Goal: Task Accomplishment & Management: Manage account settings

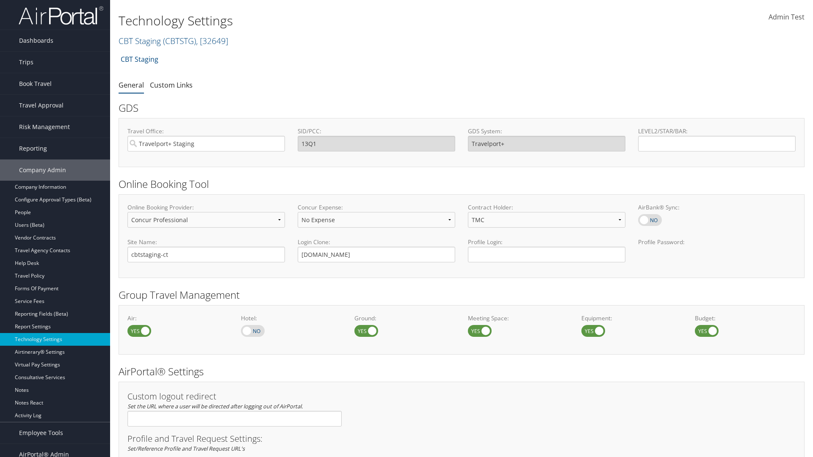
select select "4"
click at [140, 41] on link "CBT Staging ( CBTSTG ) , [ 32649 ]" at bounding box center [174, 40] width 110 height 11
click at [0, 0] on input "search" at bounding box center [0, 0] width 0 height 0
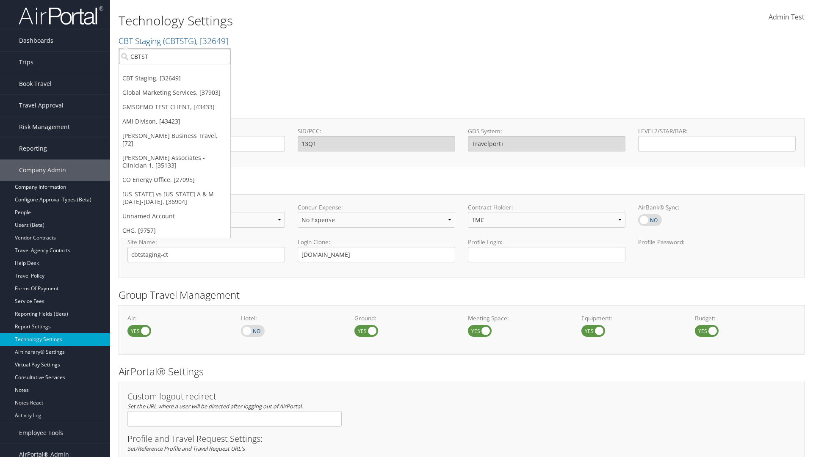
type input "CBTSTG"
click at [175, 72] on div "CBT Staging (CBTSTG), [32649]" at bounding box center [174, 72] width 121 height 8
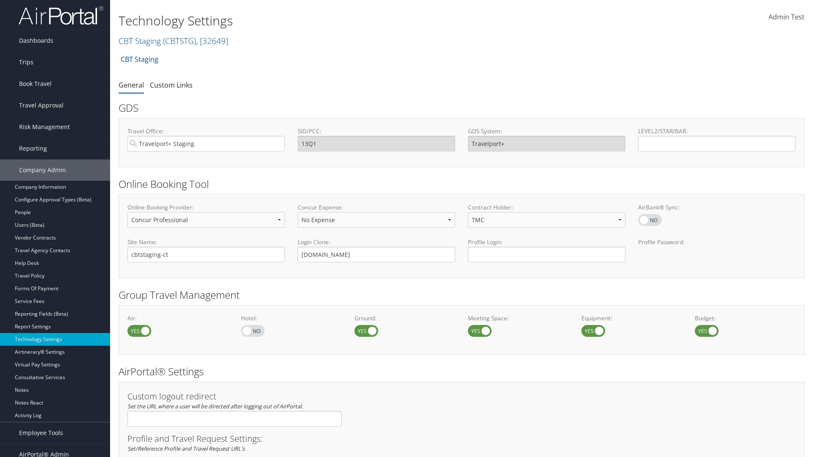
select select "4"
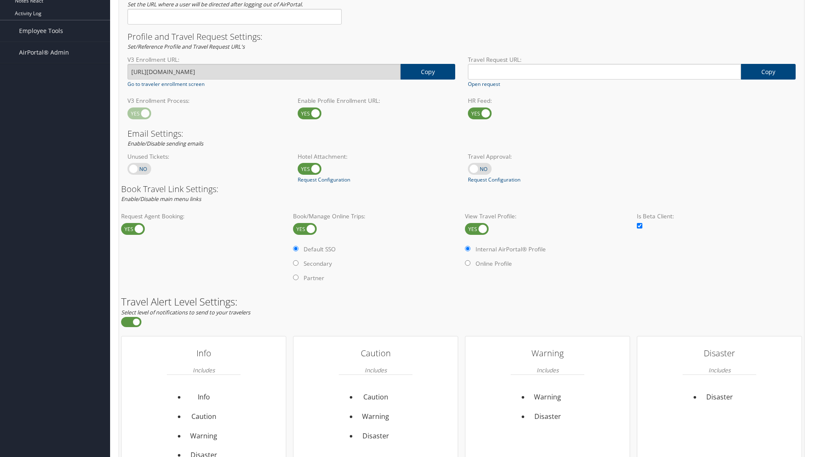
click at [477, 229] on label at bounding box center [477, 229] width 24 height 12
click at [475, 229] on input "checkbox" at bounding box center [472, 230] width 6 height 6
click at [477, 229] on label at bounding box center [477, 229] width 24 height 12
click at [475, 229] on input "checkbox" at bounding box center [472, 230] width 6 height 6
checkbox input "true"
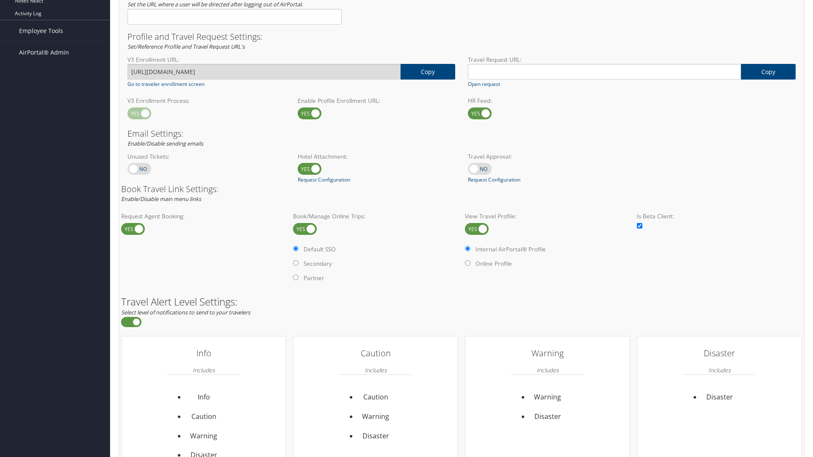
click at [512, 249] on label "Internal AirPortal® Profile" at bounding box center [511, 249] width 70 height 8
click at [471, 249] on input "Internal AirPortal® Profile" at bounding box center [468, 249] width 6 height 6
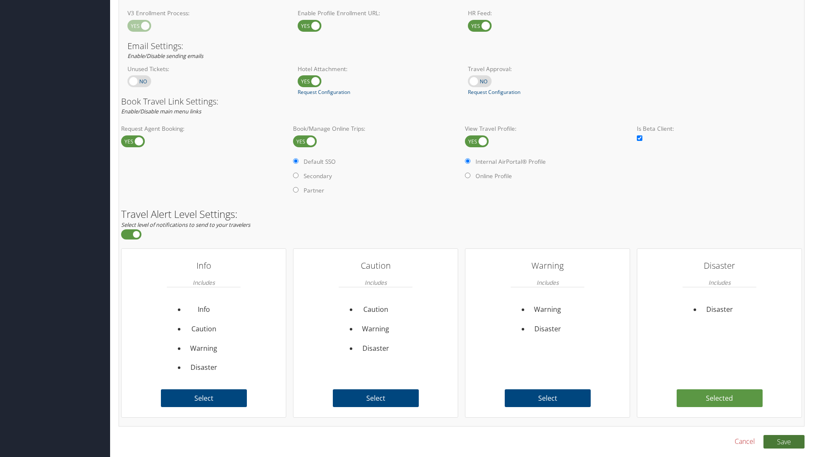
click at [784, 442] on button "Save" at bounding box center [784, 442] width 41 height 14
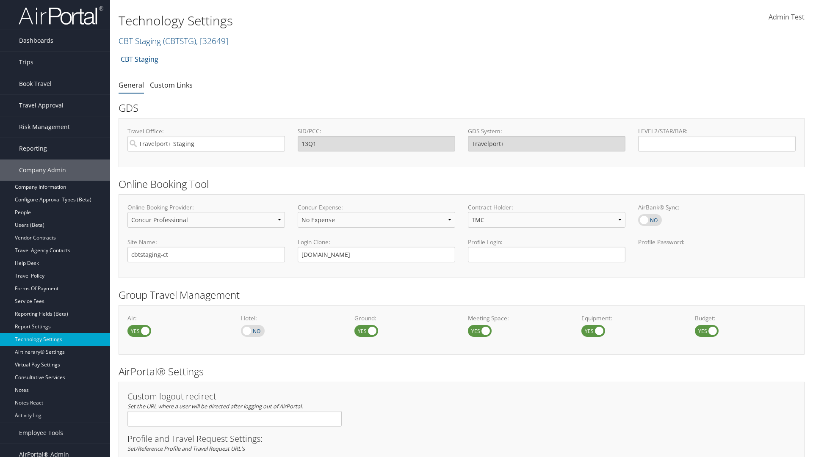
select select "4"
